Goal: Navigation & Orientation: Find specific page/section

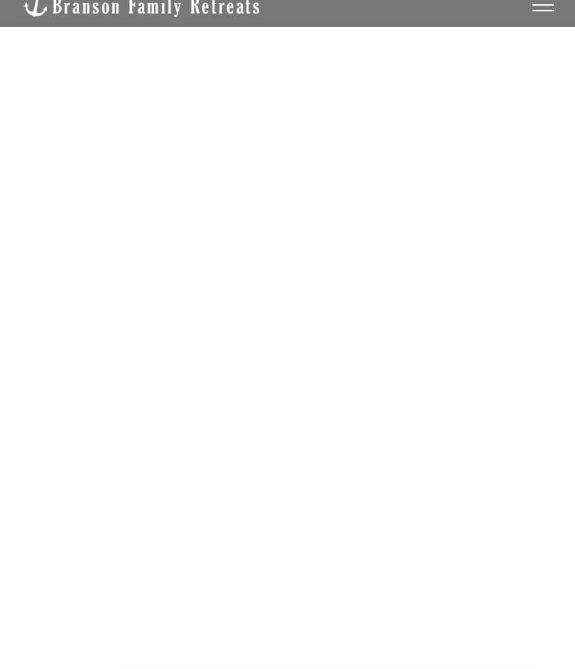
scroll to position [64, 0]
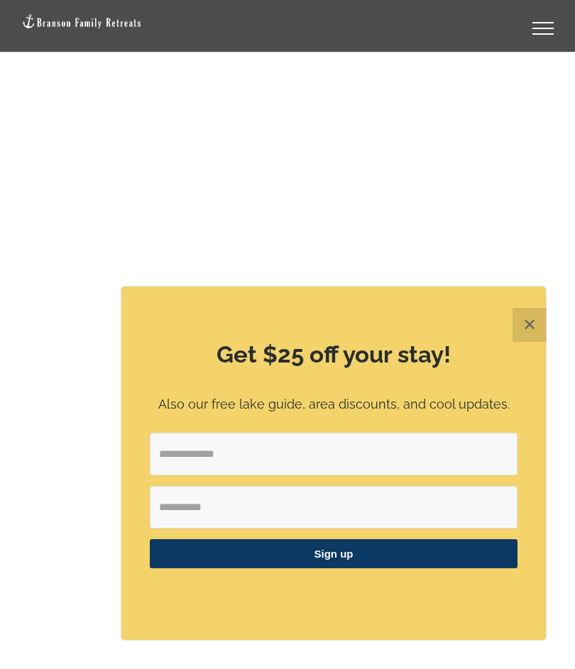
click at [525, 342] on button "✕" at bounding box center [530, 325] width 34 height 34
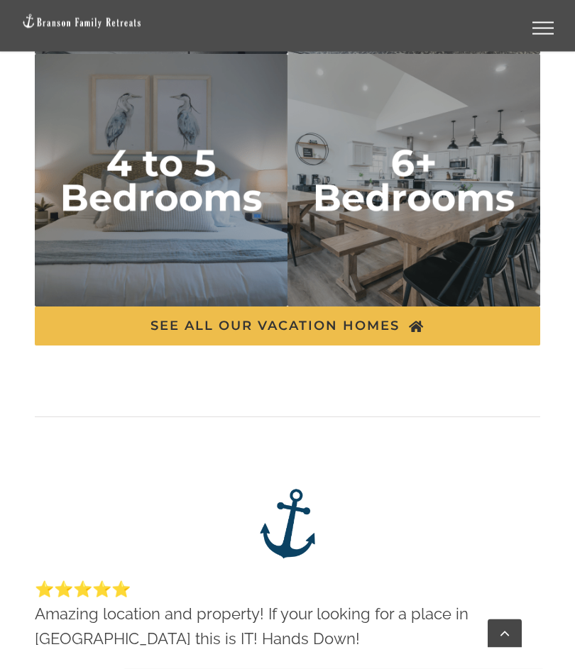
scroll to position [4816, 0]
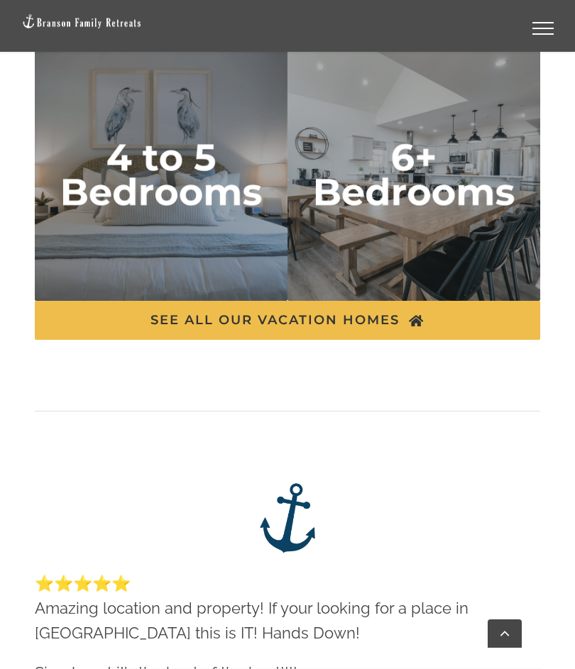
click at [438, 207] on img "6 plus bedrooms" at bounding box center [414, 174] width 253 height 253
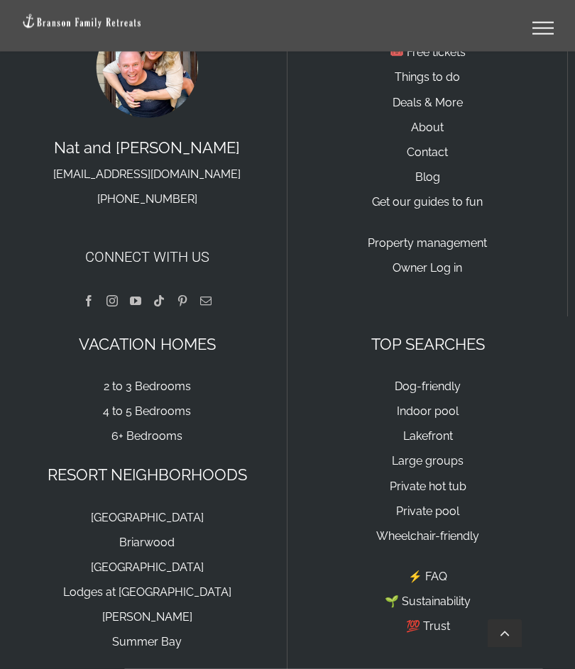
scroll to position [3897, 0]
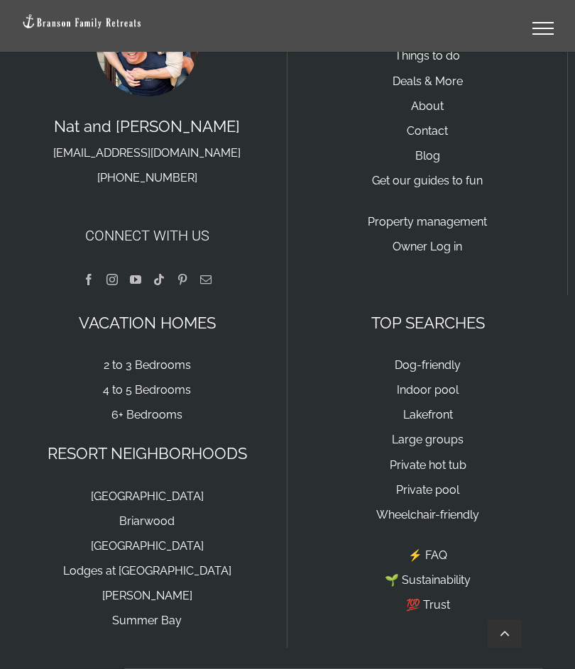
click at [158, 503] on link "[GEOGRAPHIC_DATA]" at bounding box center [147, 496] width 113 height 13
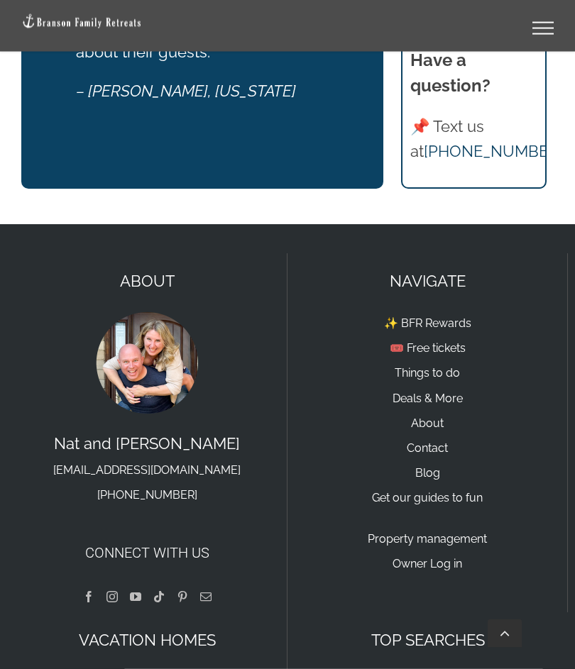
scroll to position [5282, 0]
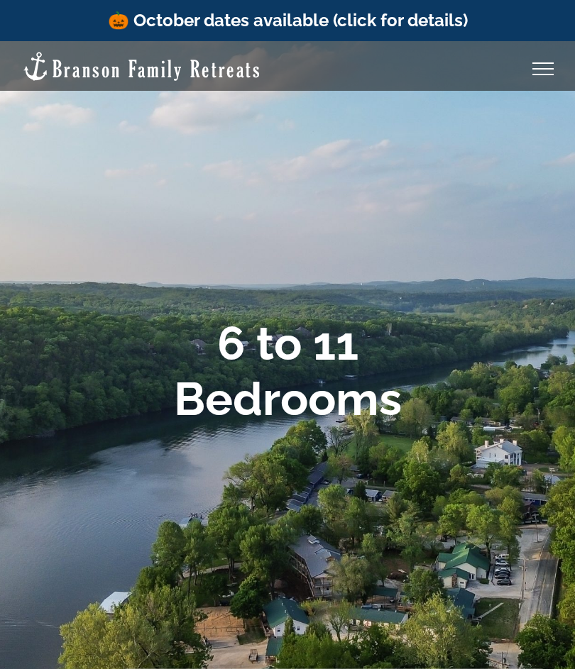
click at [491, 505] on div at bounding box center [287, 375] width 575 height 669
click at [550, 64] on link "Toggle Menu" at bounding box center [543, 68] width 57 height 13
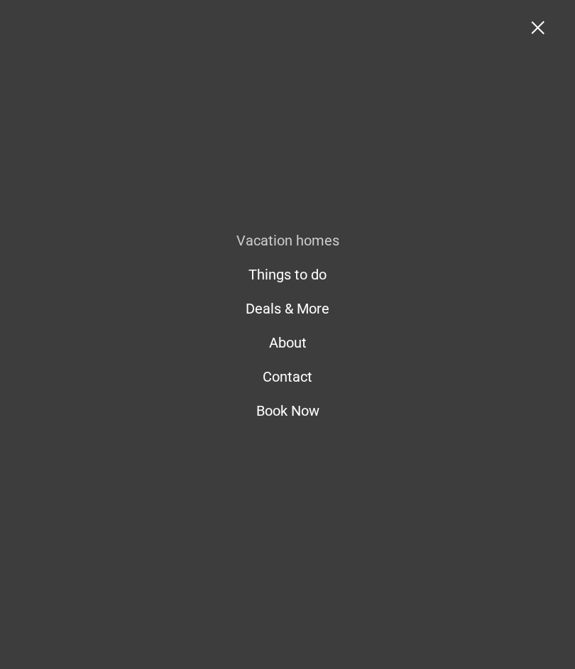
click at [319, 243] on span "Vacation homes" at bounding box center [287, 240] width 103 height 17
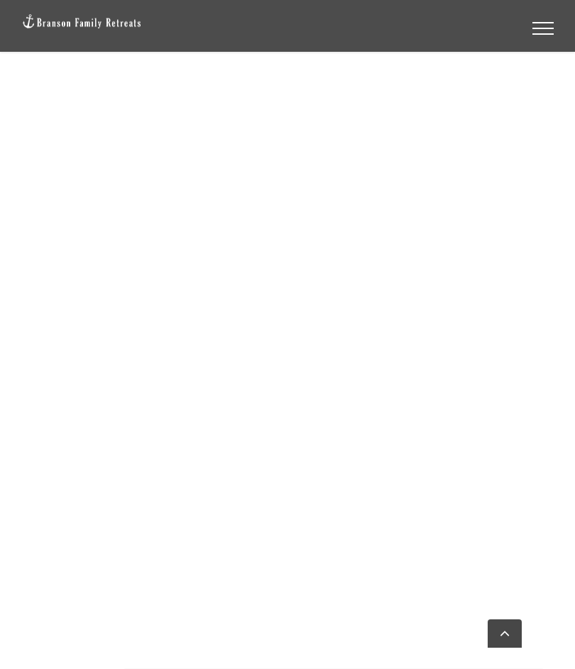
scroll to position [917, 0]
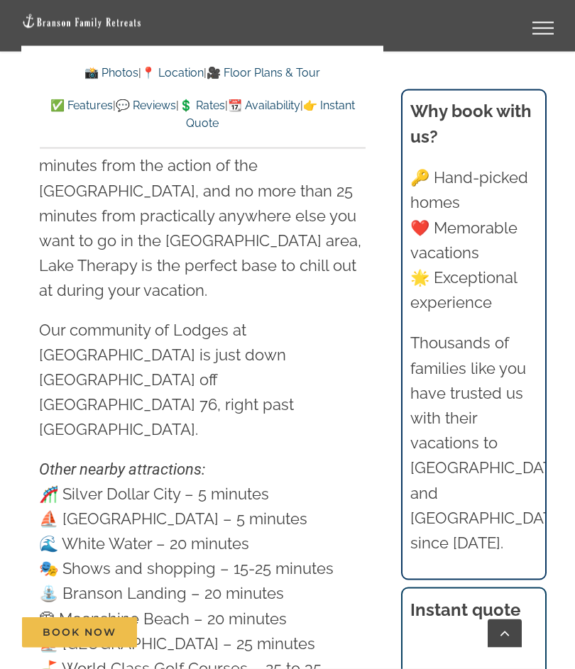
scroll to position [4605, 0]
